Goal: Information Seeking & Learning: Learn about a topic

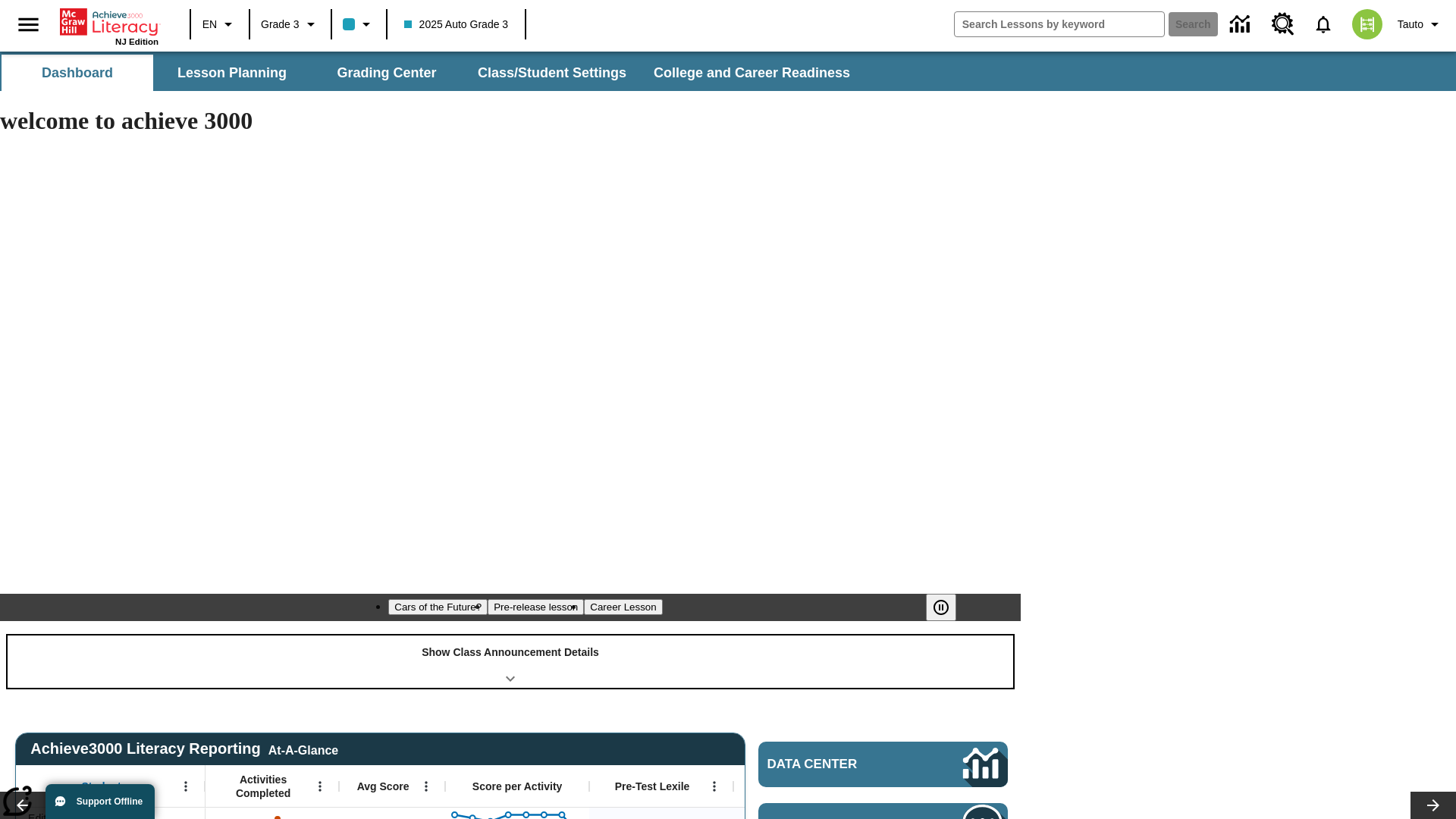
click at [510, 636] on div "Show Class Announcement Details" at bounding box center [510, 662] width 1005 height 52
